Goal: Information Seeking & Learning: Check status

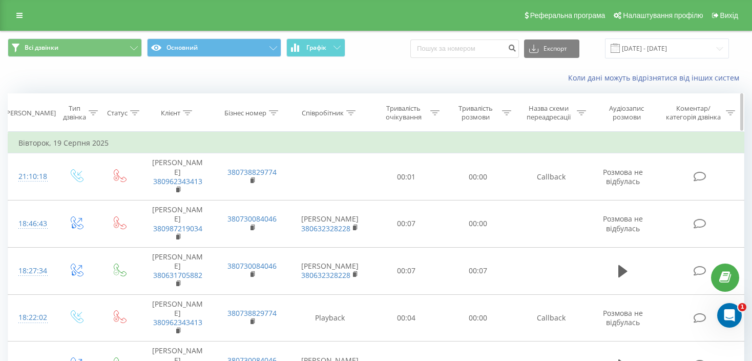
click at [347, 113] on icon at bounding box center [350, 112] width 9 height 5
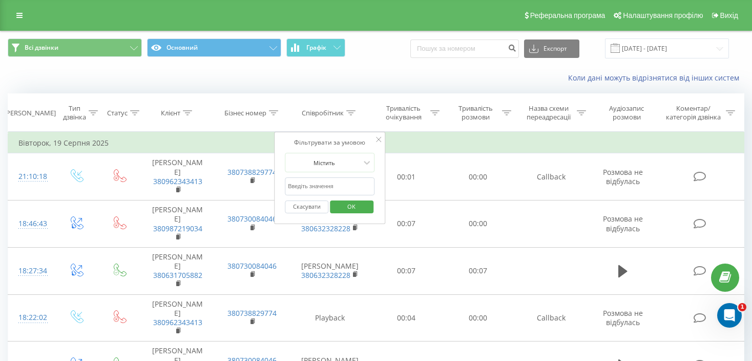
click at [315, 177] on input "text" at bounding box center [330, 186] width 90 height 18
type input "[PERSON_NAME]"
click at [682, 51] on input "[DATE] - [DATE]" at bounding box center [667, 48] width 124 height 20
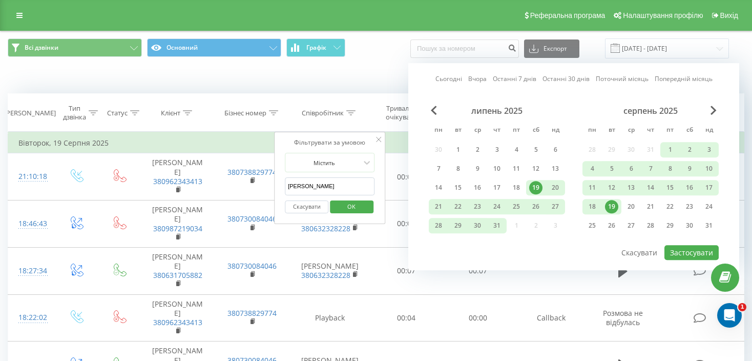
click at [710, 103] on div "Сьогодні Вчора Останні 7 днів Останні 30 днів Поточний місяць Попередній місяць…" at bounding box center [573, 166] width 331 height 207
click at [711, 108] on span "Next Month" at bounding box center [713, 109] width 6 height 9
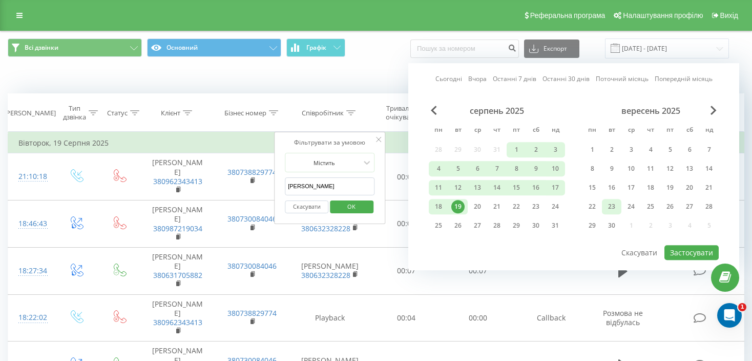
click at [605, 206] on div "23" at bounding box center [611, 206] width 13 height 13
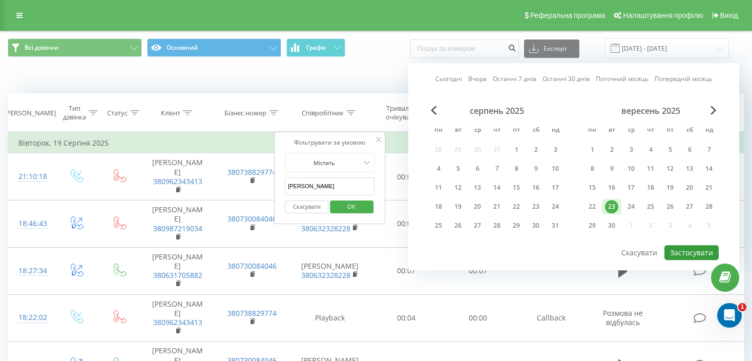
click at [694, 245] on button "Застосувати" at bounding box center [691, 252] width 54 height 15
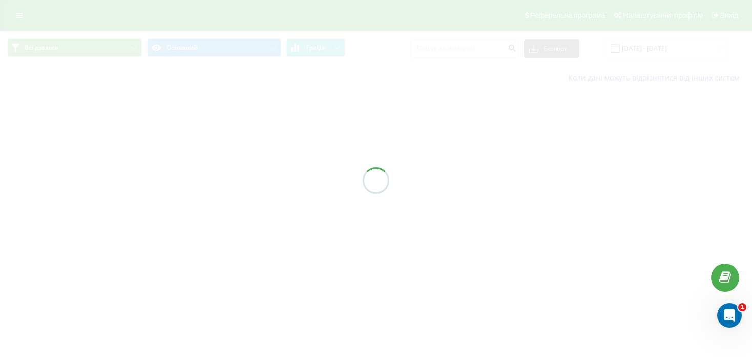
type input "[DATE] - [DATE]"
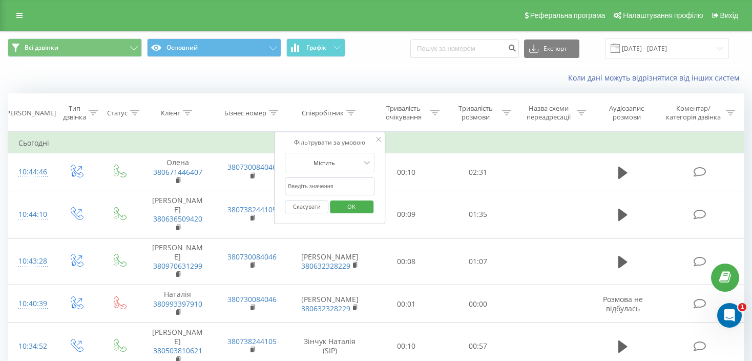
click at [324, 187] on input "text" at bounding box center [330, 186] width 90 height 18
type input "[PERSON_NAME]"
click at [344, 206] on span "OK" at bounding box center [351, 206] width 29 height 16
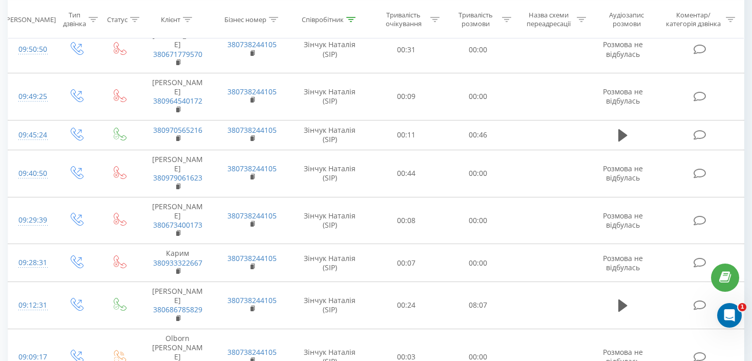
scroll to position [565, 0]
